Goal: Answer question/provide support

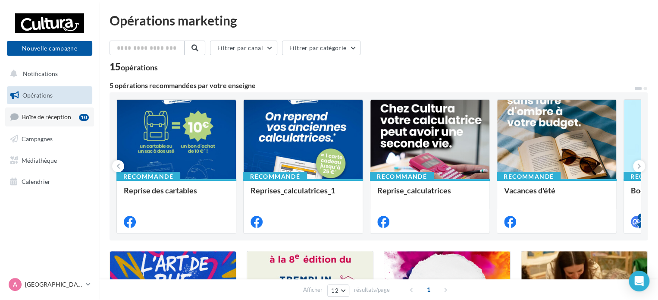
click at [56, 120] on link "Boîte de réception 10" at bounding box center [49, 116] width 89 height 19
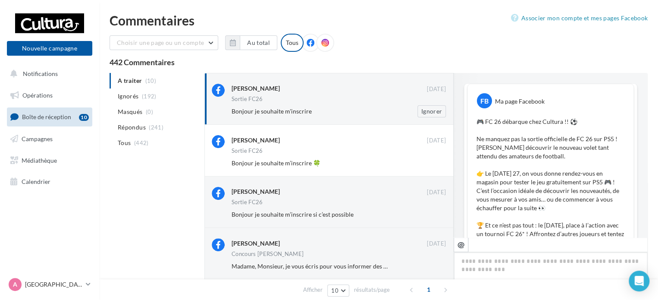
scroll to position [461, 0]
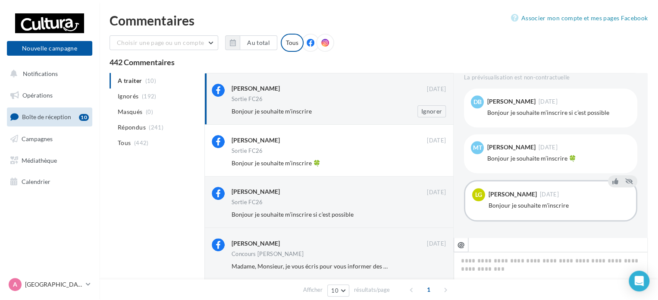
click at [319, 104] on div "[PERSON_NAME] [DATE] Sortie FC26 Bonjour je souhaite m'inscrire Ignorer" at bounding box center [339, 101] width 214 height 34
click at [370, 93] on div "[PERSON_NAME]" at bounding box center [329, 89] width 195 height 11
click at [149, 113] on span "(0)" at bounding box center [149, 111] width 7 height 7
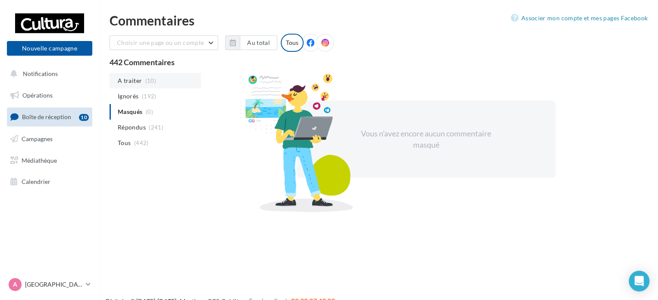
click at [154, 81] on span "(10)" at bounding box center [150, 80] width 11 height 7
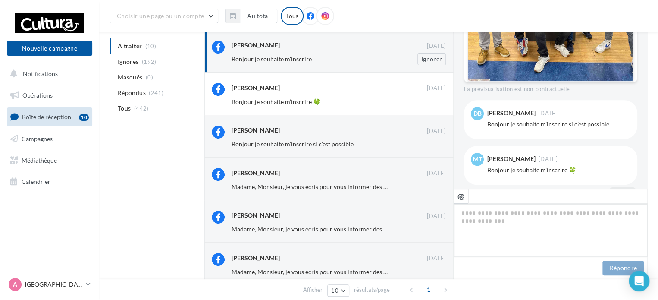
scroll to position [0, 0]
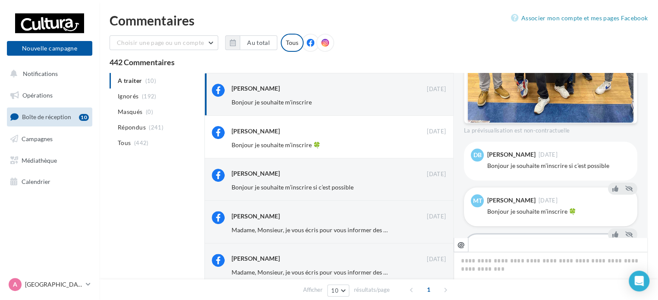
drag, startPoint x: 505, startPoint y: 198, endPoint x: 481, endPoint y: 200, distance: 23.8
click at [481, 200] on span "MT" at bounding box center [477, 200] width 9 height 9
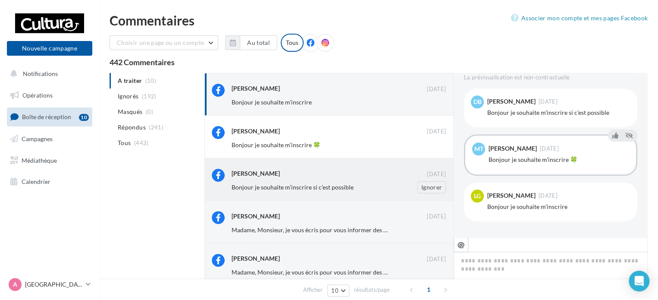
click at [283, 177] on div "[PERSON_NAME]" at bounding box center [329, 173] width 195 height 9
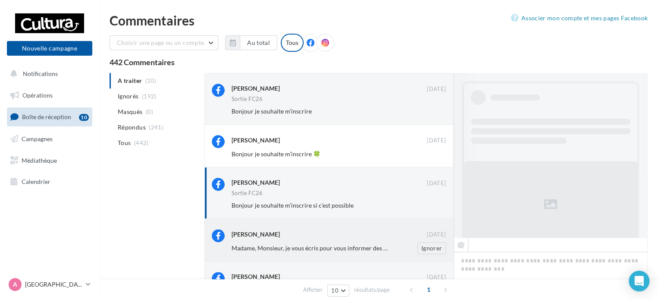
click at [289, 238] on div "[PERSON_NAME]" at bounding box center [329, 233] width 195 height 9
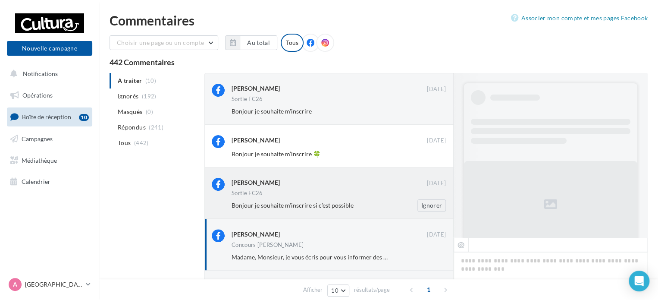
click at [362, 178] on div "[PERSON_NAME]" at bounding box center [329, 182] width 195 height 9
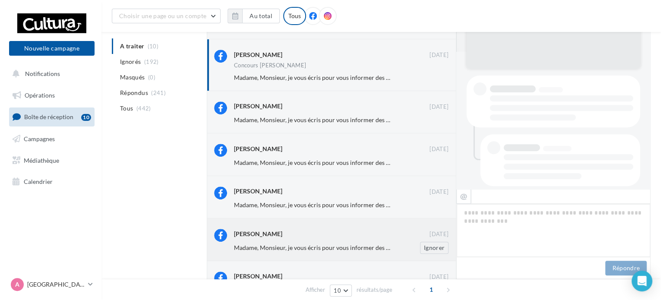
scroll to position [561, 0]
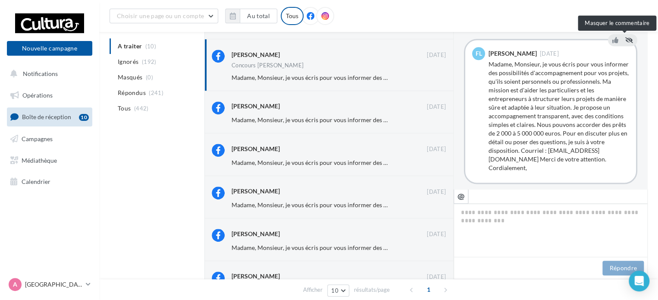
click at [626, 39] on icon at bounding box center [630, 40] width 8 height 6
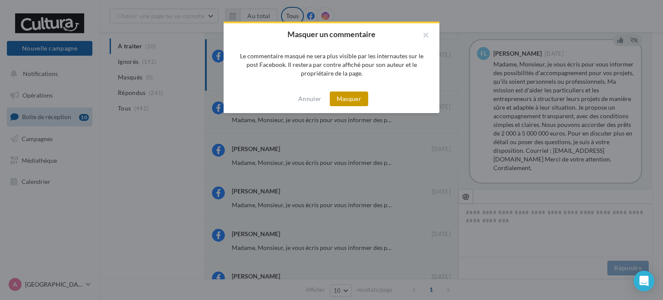
click at [348, 97] on button "Masquer" at bounding box center [349, 98] width 38 height 15
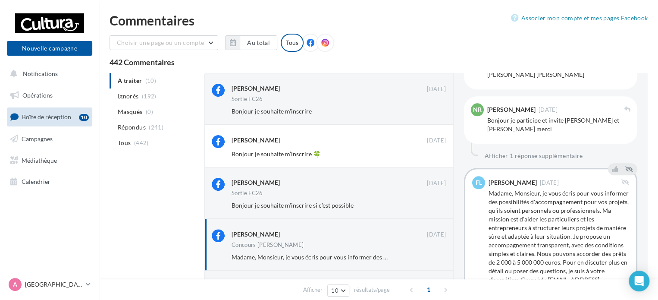
scroll to position [466, 0]
